Goal: Browse casually: Explore the website without a specific task or goal

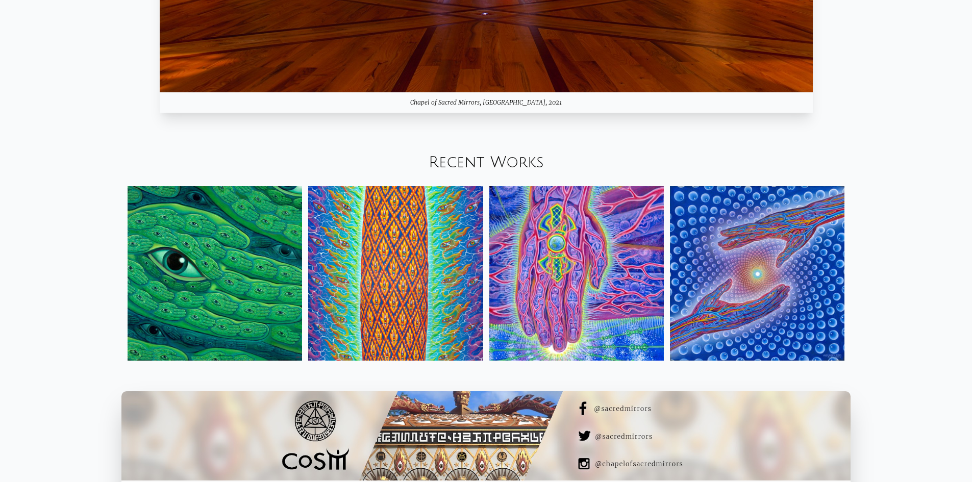
scroll to position [1357, 0]
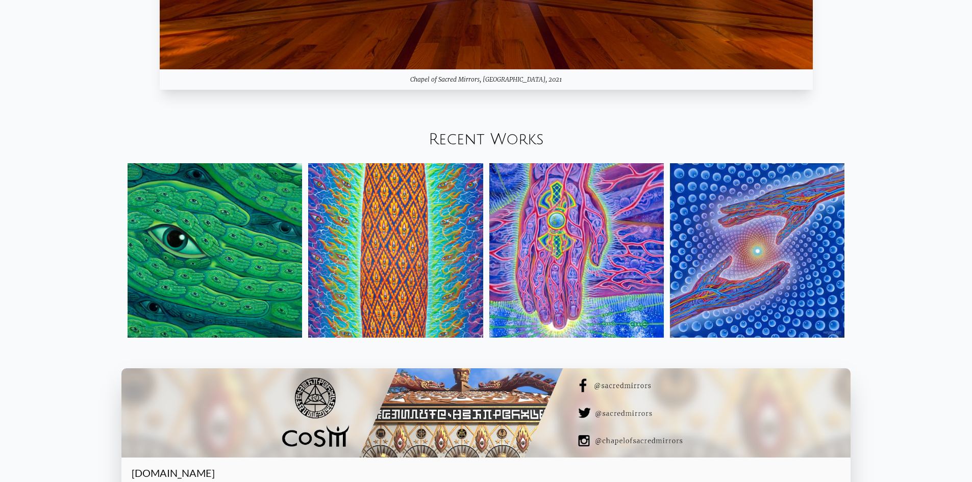
click at [501, 139] on link "Recent Works" at bounding box center [485, 139] width 115 height 17
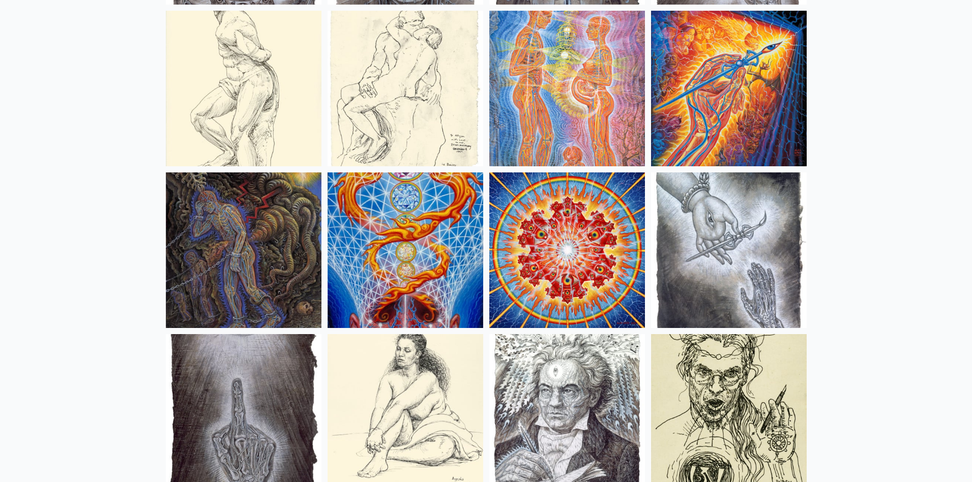
scroll to position [7651, 0]
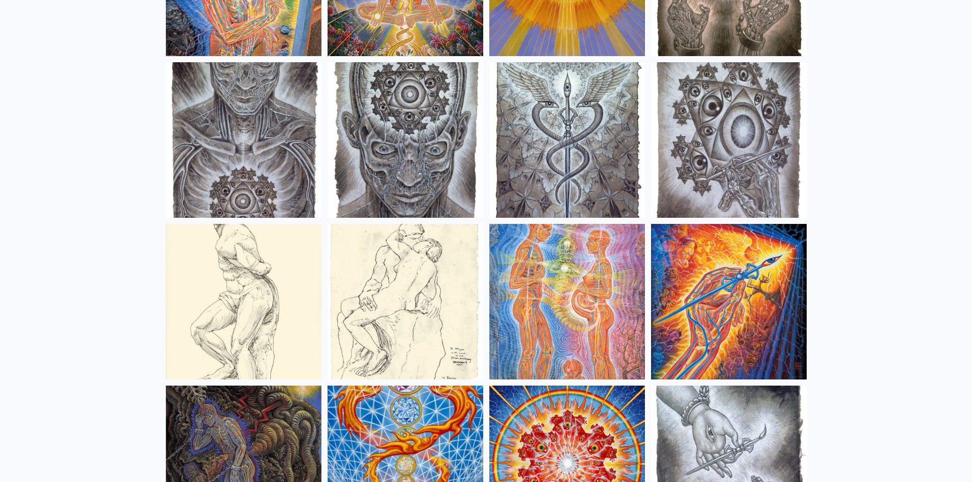
click at [442, 172] on img at bounding box center [405, 140] width 156 height 156
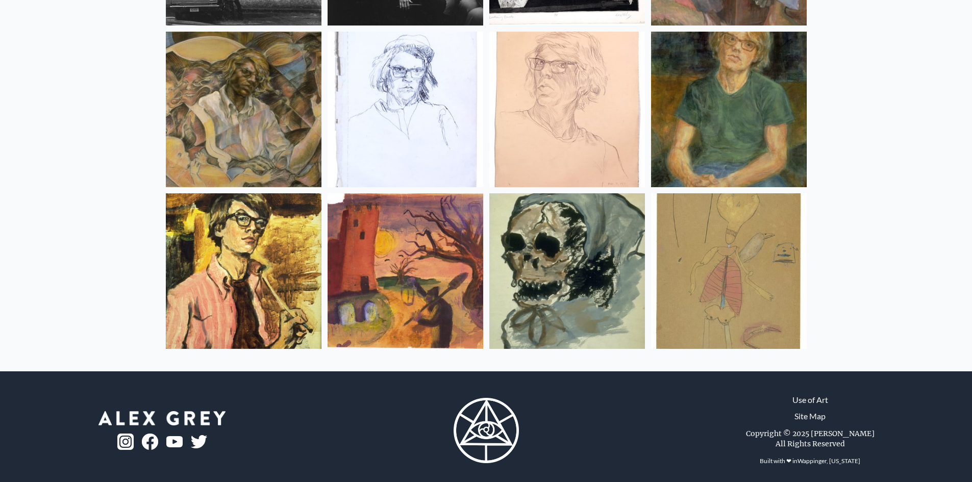
scroll to position [13510, 0]
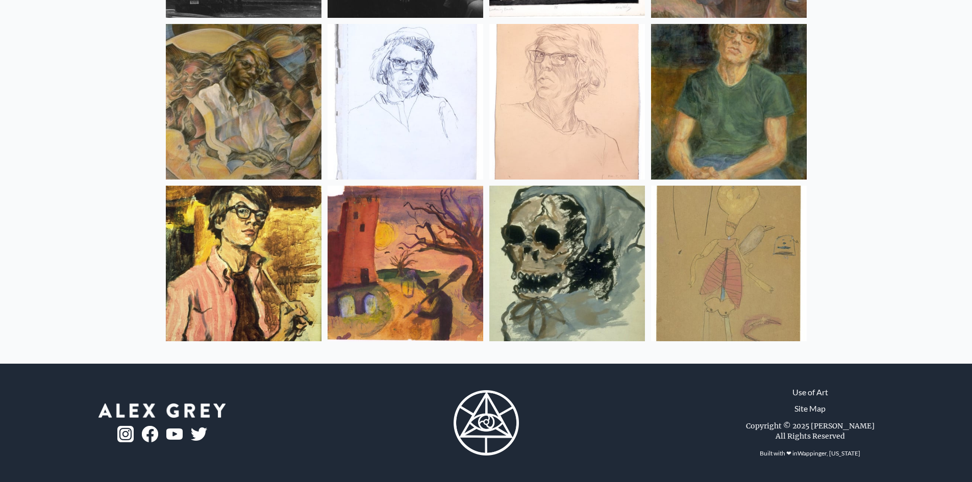
click at [540, 269] on img at bounding box center [567, 264] width 156 height 156
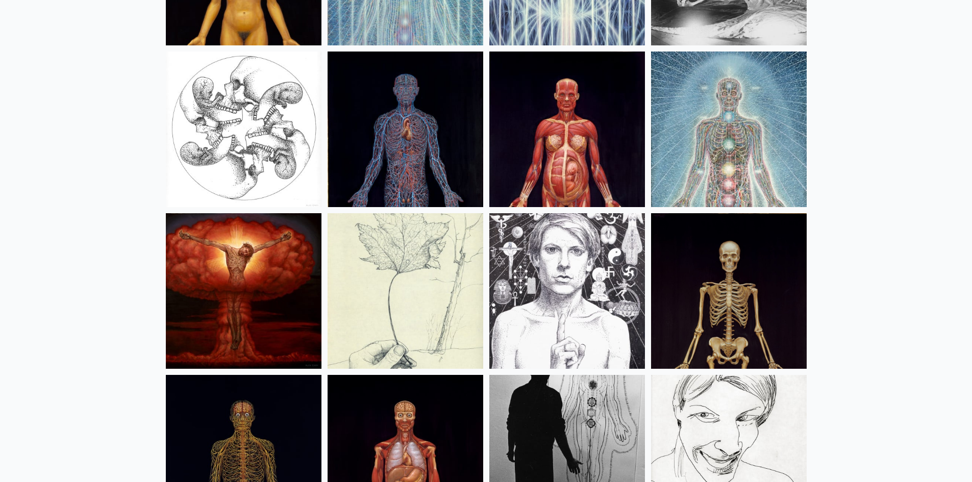
scroll to position [12388, 0]
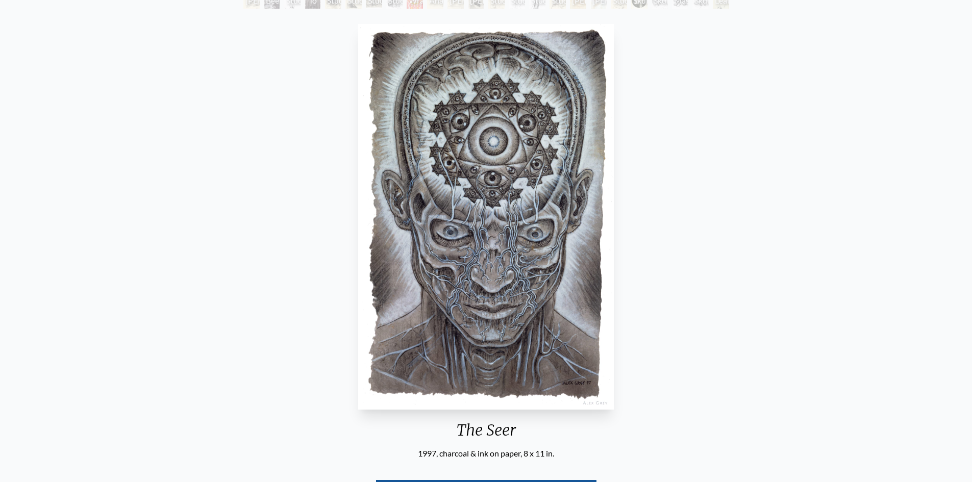
scroll to position [51, 0]
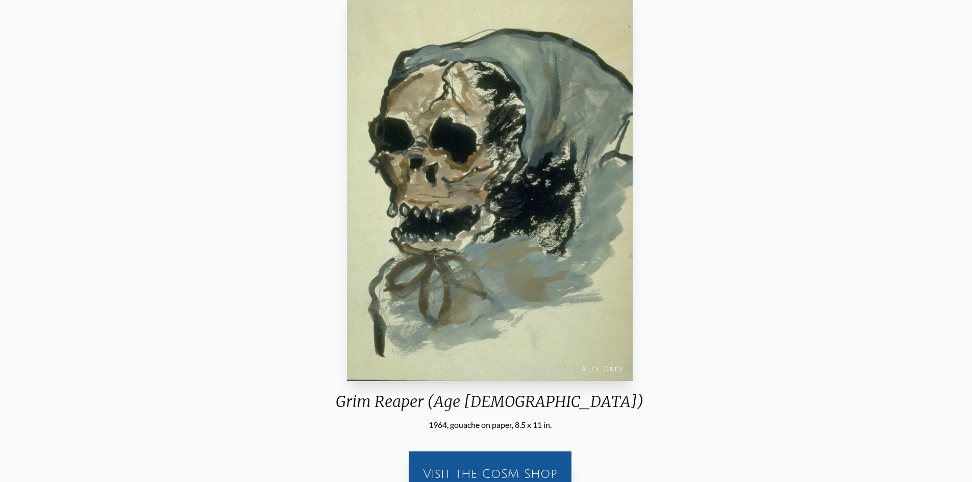
scroll to position [97, 0]
